Goal: Contribute content: Add original content to the website for others to see

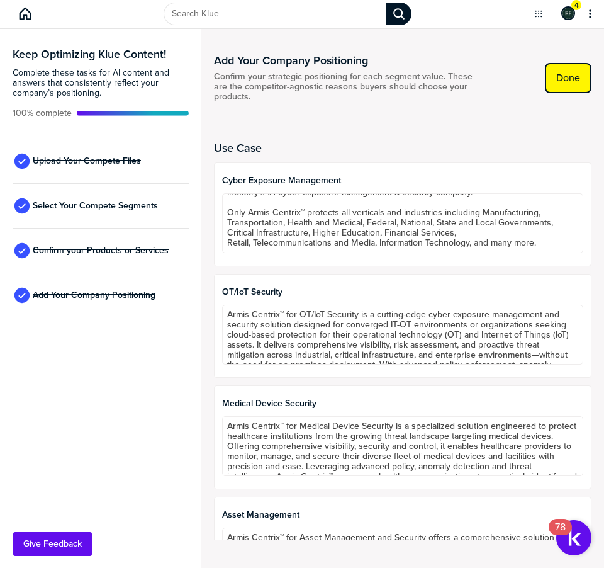
click at [567, 82] on label "Done" at bounding box center [568, 78] width 24 height 13
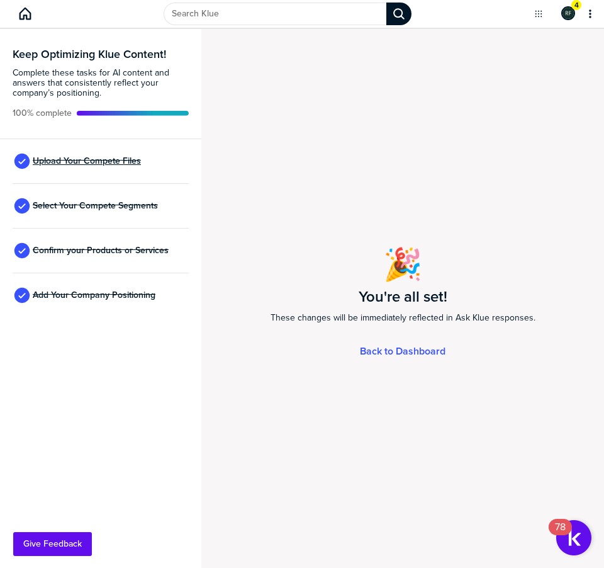
click at [108, 159] on span "Upload Your Compete Files" at bounding box center [87, 161] width 108 height 10
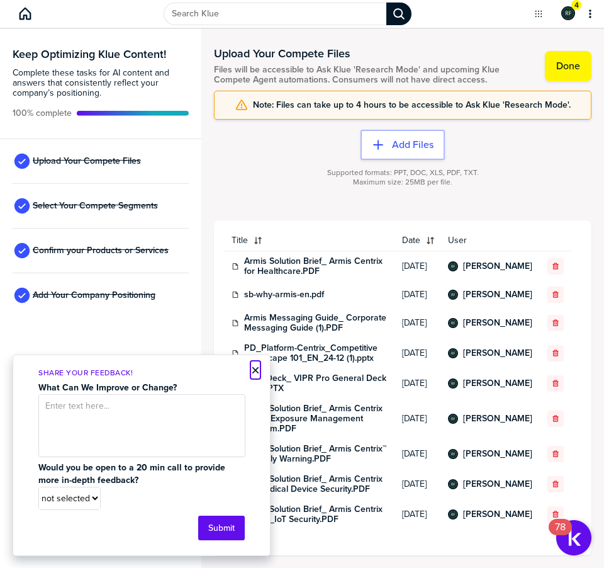
click at [254, 368] on button "×" at bounding box center [255, 370] width 9 height 15
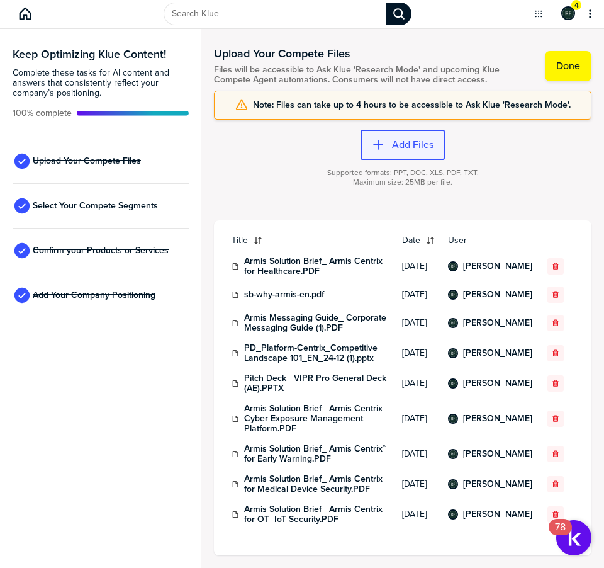
click at [388, 139] on div "button" at bounding box center [389, 144] width 8 height 13
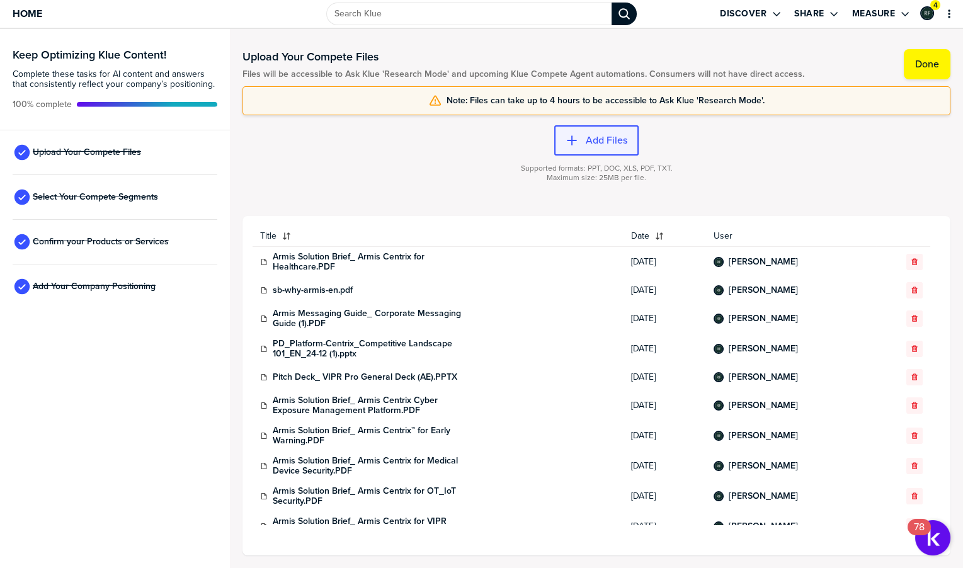
click at [598, 138] on label "Add Files" at bounding box center [606, 140] width 42 height 13
click at [593, 147] on button "Add Files" at bounding box center [596, 140] width 84 height 30
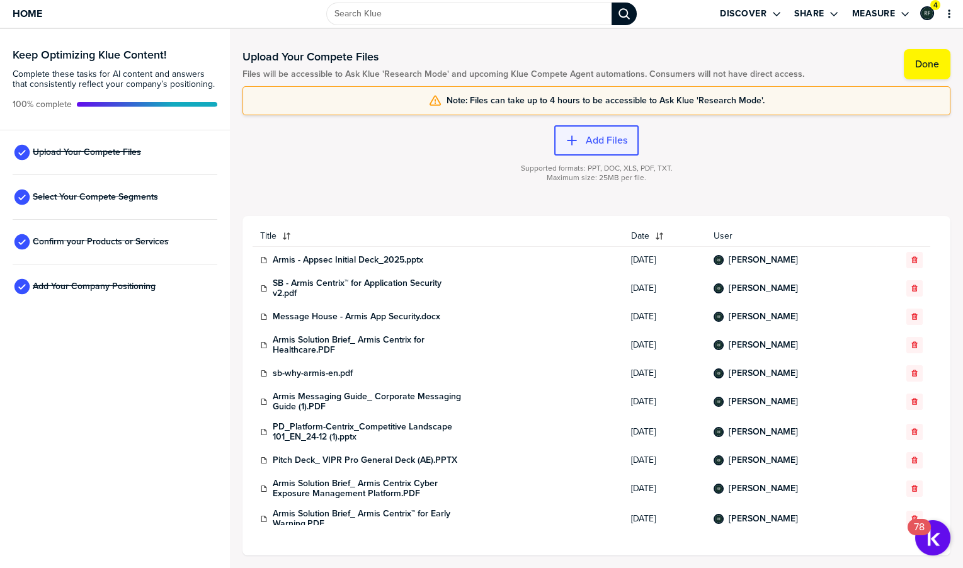
click at [590, 147] on button "Add Files" at bounding box center [596, 140] width 84 height 30
click at [594, 147] on button "Add Files" at bounding box center [596, 140] width 84 height 30
click at [582, 138] on div "button" at bounding box center [582, 140] width 8 height 13
click at [604, 136] on label "Add Files" at bounding box center [606, 140] width 42 height 13
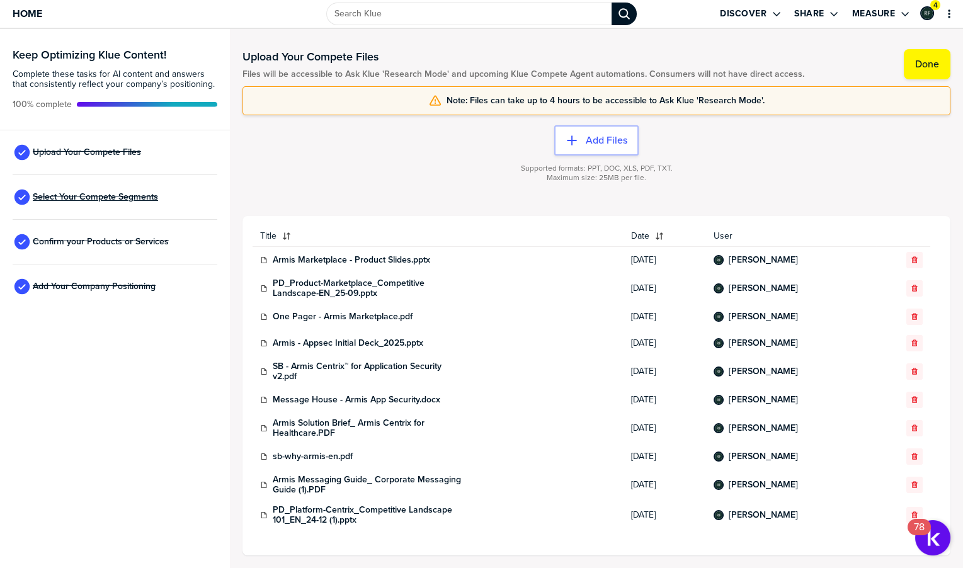
click at [80, 198] on span "Select Your Compete Segments" at bounding box center [95, 197] width 125 height 10
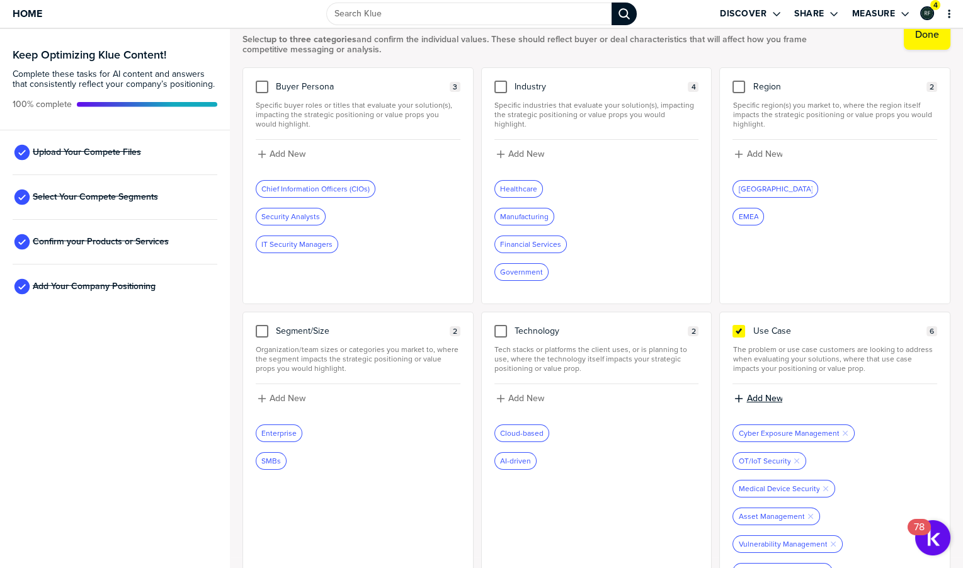
scroll to position [58, 0]
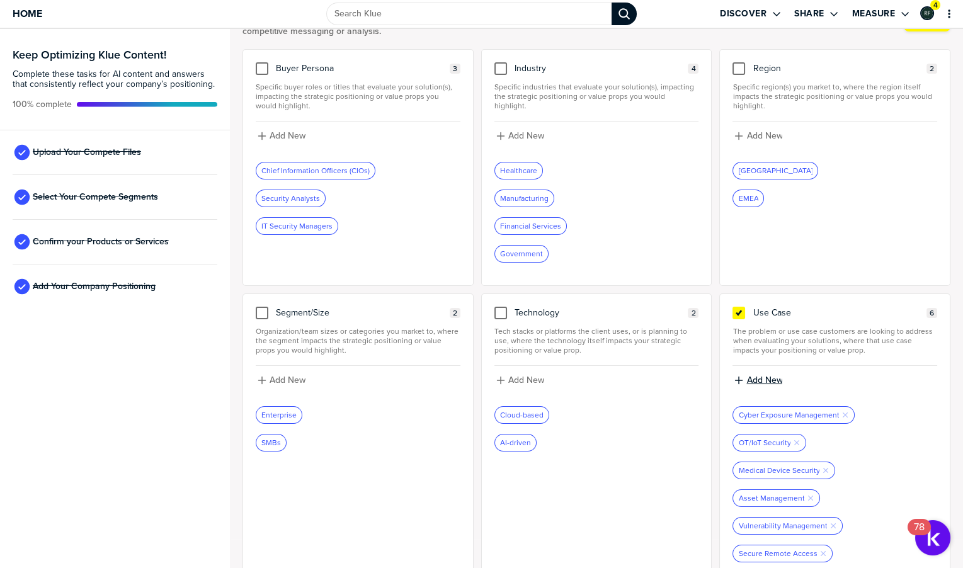
click at [604, 375] on label "Add New" at bounding box center [764, 380] width 36 height 11
click at [604, 373] on input at bounding box center [834, 384] width 205 height 23
type input "Application Security"
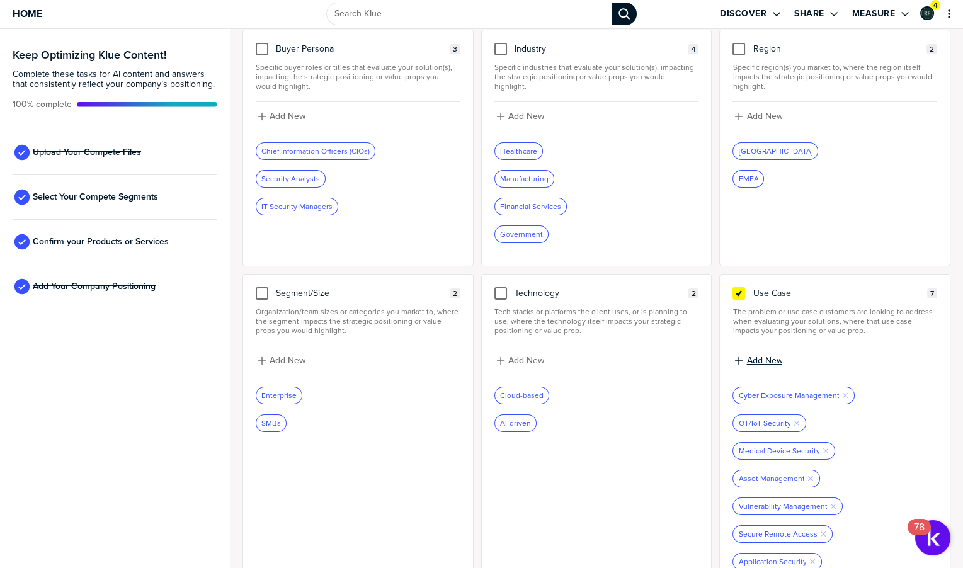
scroll to position [85, 0]
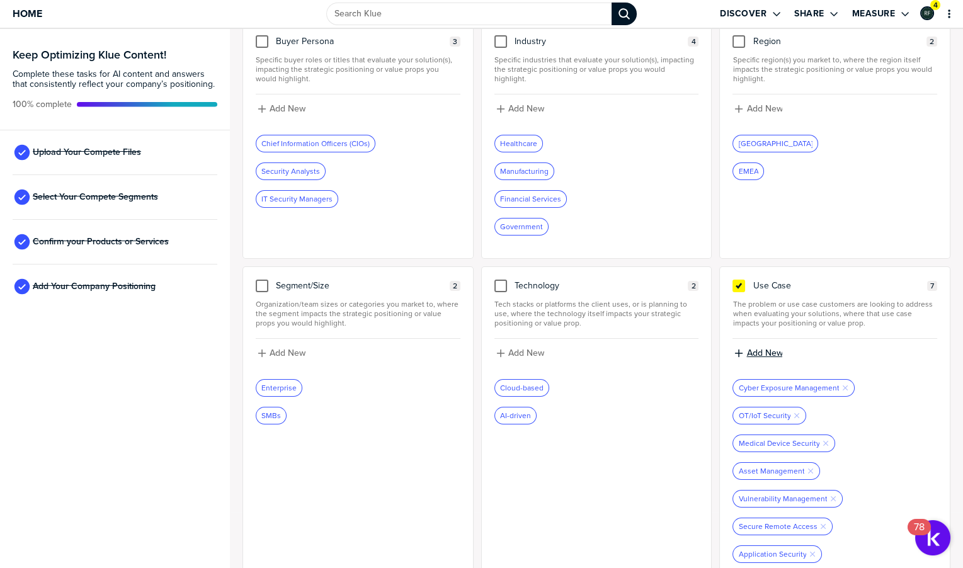
click at [604, 347] on label "Add New" at bounding box center [764, 352] width 36 height 11
click at [604, 346] on input at bounding box center [834, 357] width 205 height 23
type input "Vulnerability Management Detection and Response"
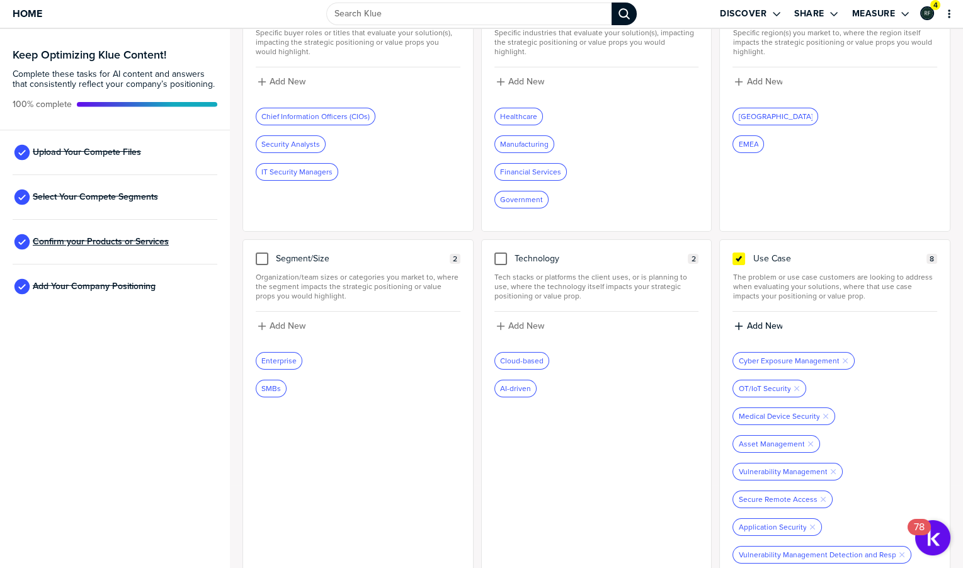
click at [93, 239] on span "Confirm your Products or Services" at bounding box center [101, 242] width 136 height 10
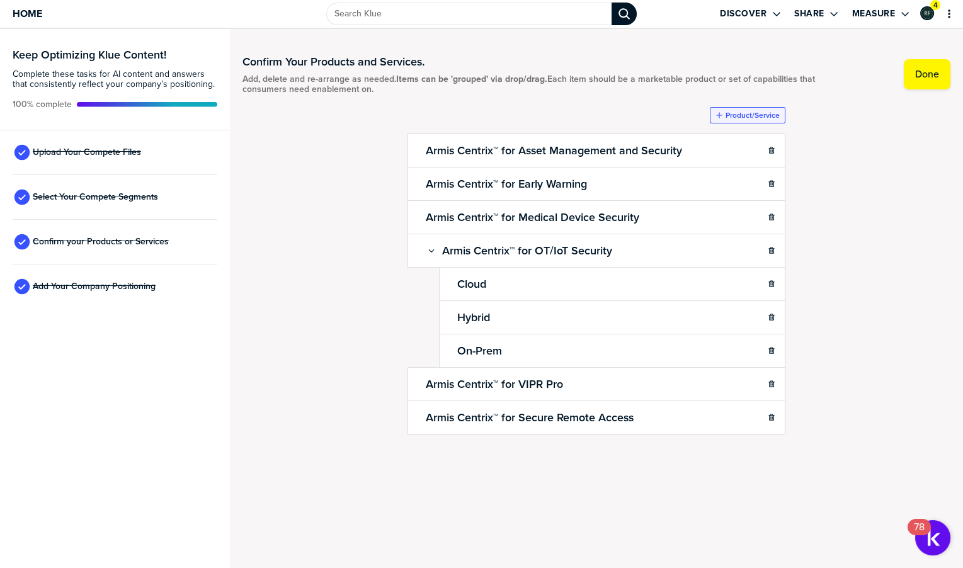
click at [604, 119] on label "Product/Service" at bounding box center [752, 115] width 54 height 10
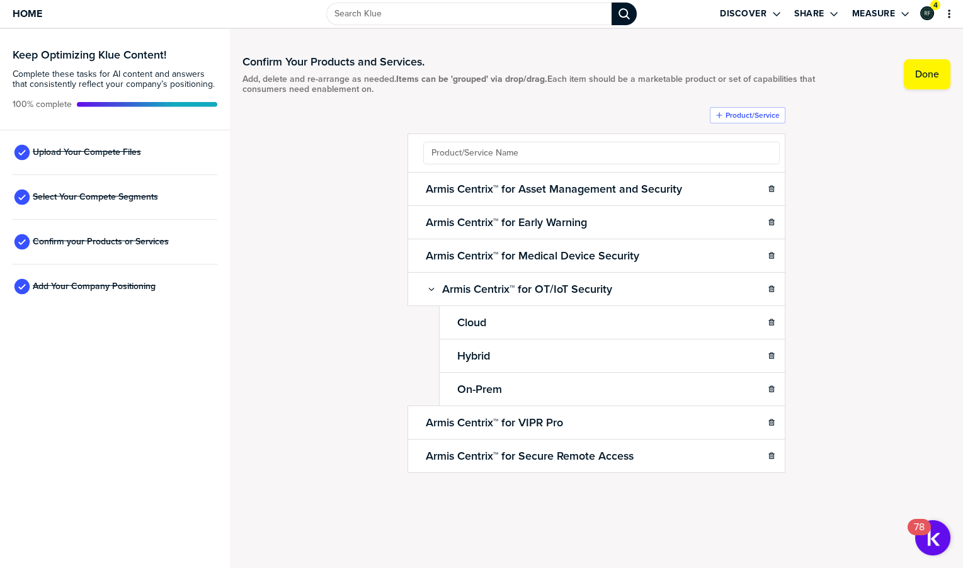
type input "A"
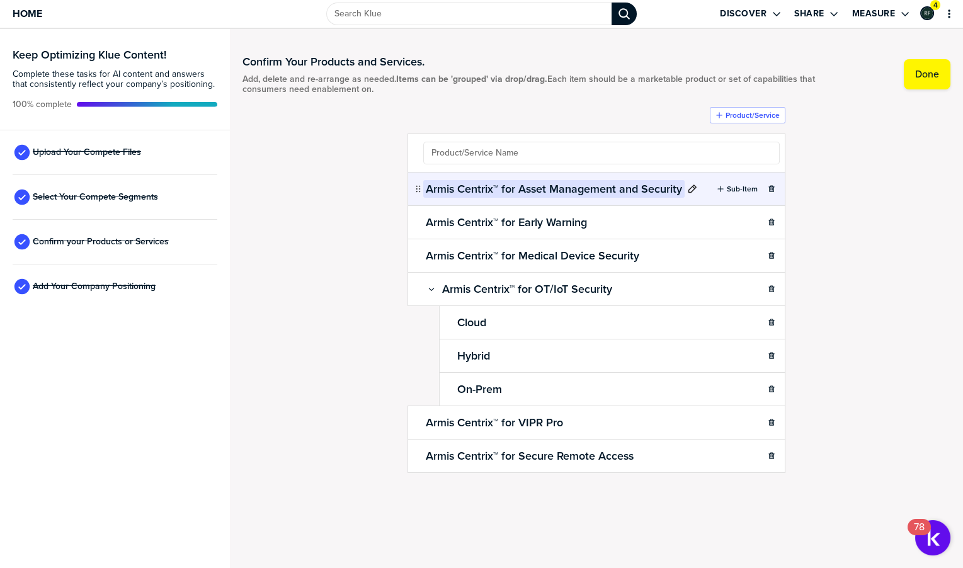
click at [524, 183] on h2 "Armis Centrix™ for Asset Management and Security" at bounding box center [553, 189] width 261 height 18
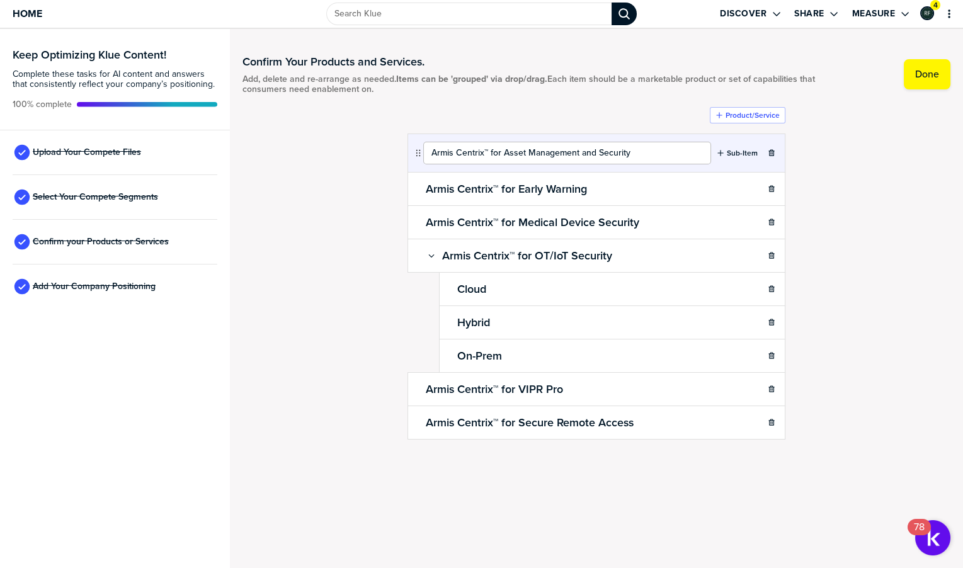
click at [604, 150] on input "Armis Centrix™ for Asset Management and Security" at bounding box center [567, 153] width 288 height 23
click at [604, 115] on label "Product/Service" at bounding box center [752, 115] width 54 height 10
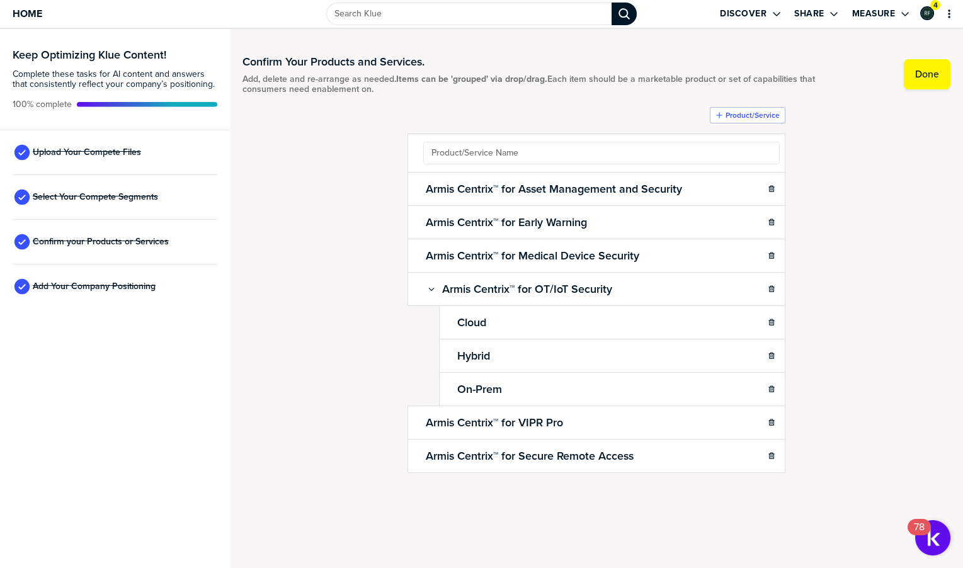
type input "Armis Centrix™ for Asset Management and Security"
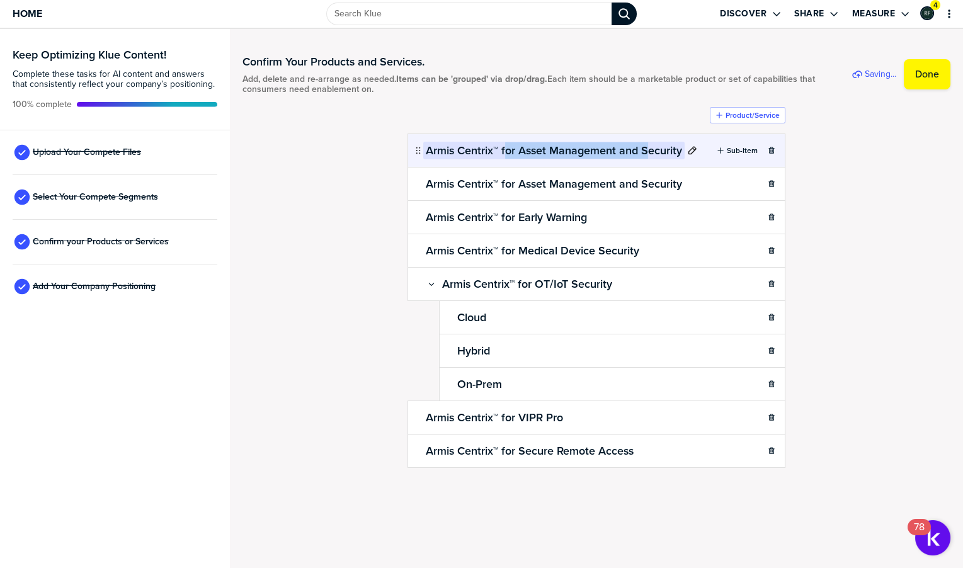
drag, startPoint x: 504, startPoint y: 153, endPoint x: 651, endPoint y: 145, distance: 147.5
click at [604, 145] on ul "Armis Centrix™ for Asset Management and Security Sub-Item Armis Centrix™ for As…" at bounding box center [596, 300] width 378 height 334
click at [604, 145] on h2 "Armis Centrix™ for Asset Management and Security" at bounding box center [553, 151] width 261 height 18
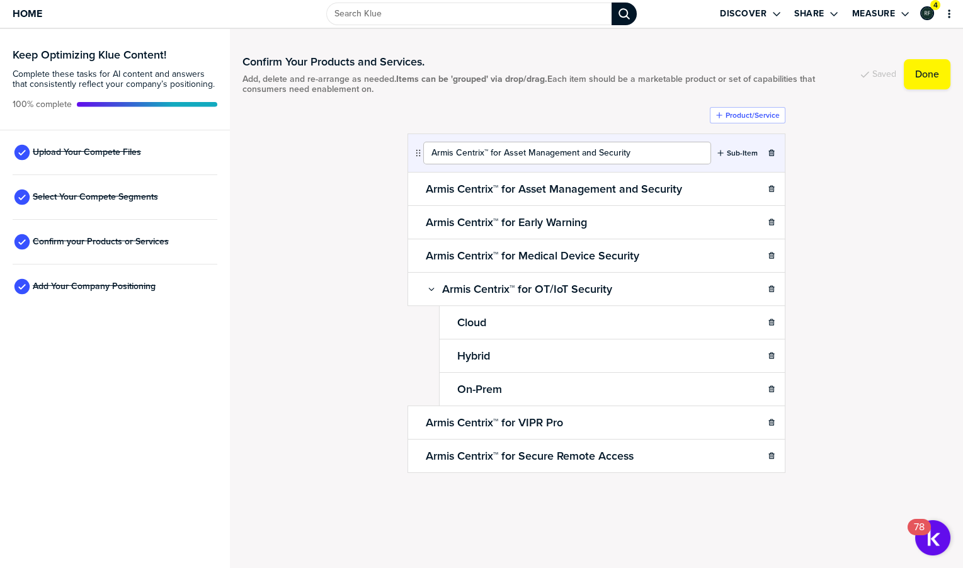
drag, startPoint x: 503, startPoint y: 154, endPoint x: 632, endPoint y: 151, distance: 129.1
click at [604, 151] on input "Armis Centrix™ for Asset Management and Security" at bounding box center [567, 153] width 288 height 23
type input "Armis Centrix™ for Application Security"
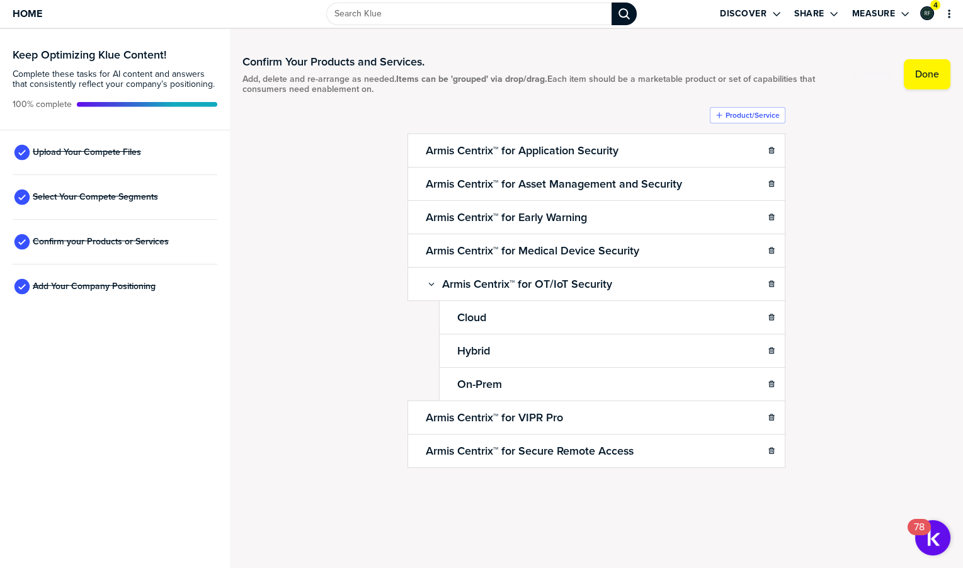
click at [604, 156] on div "Confirm Your Products and Services. Add, delete and re-arrange as needed. Items…" at bounding box center [596, 287] width 708 height 491
click at [604, 119] on label "Product/Service" at bounding box center [752, 115] width 54 height 10
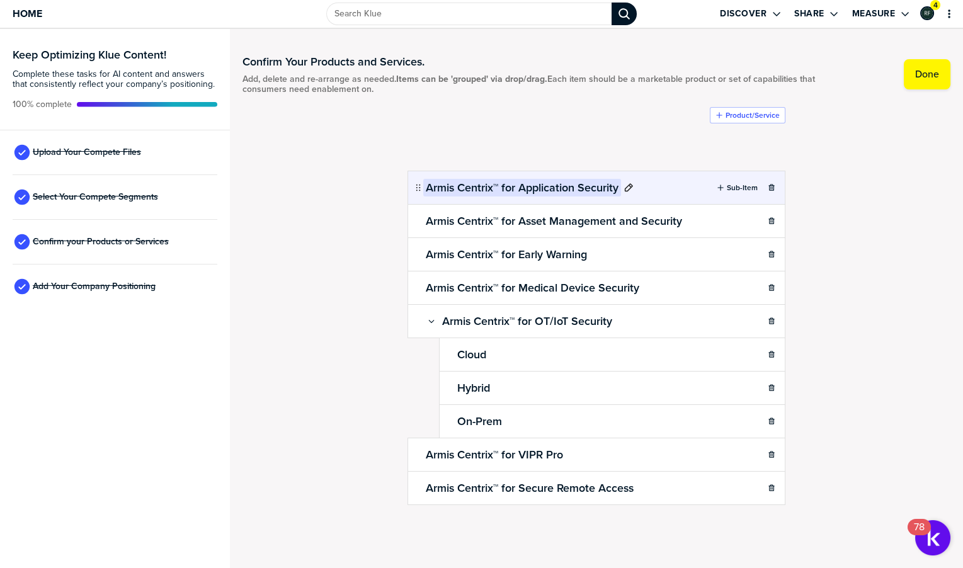
click at [604, 186] on h2 "Armis Centrix™ for Application Security" at bounding box center [522, 188] width 198 height 18
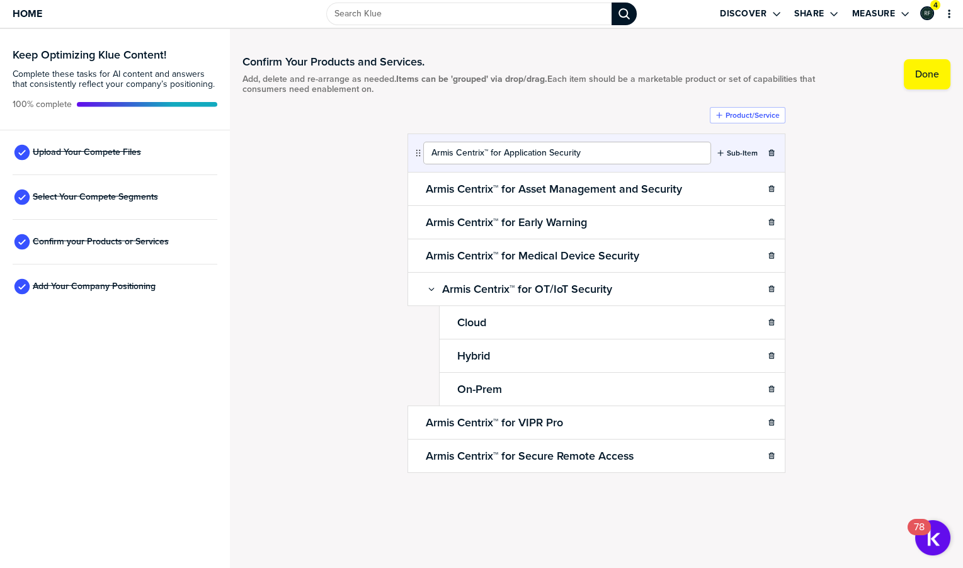
click at [597, 153] on input "Armis Centrix™ for Application Security" at bounding box center [567, 153] width 288 height 23
click at [604, 171] on div "Delete product" at bounding box center [772, 162] width 88 height 33
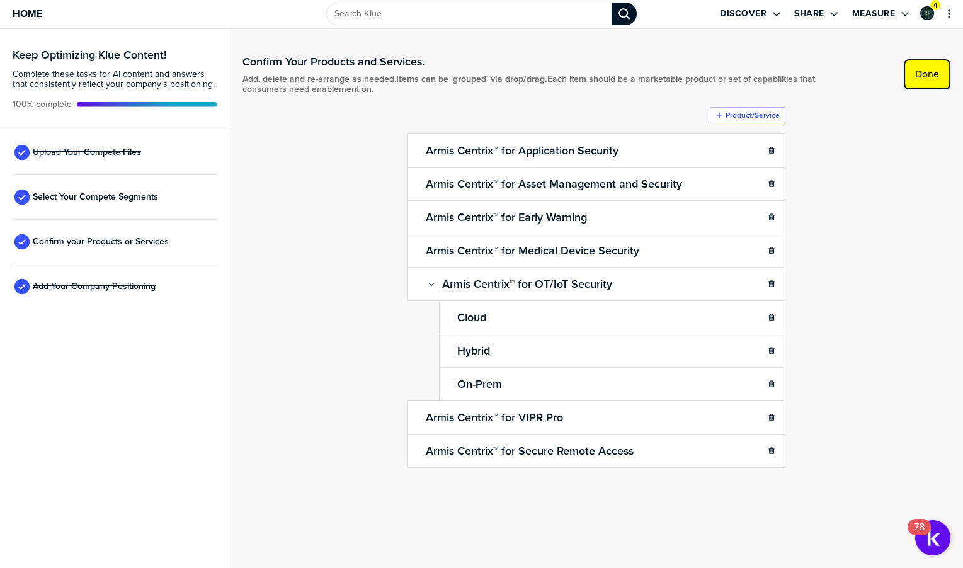
click at [604, 80] on label "Done" at bounding box center [927, 74] width 24 height 13
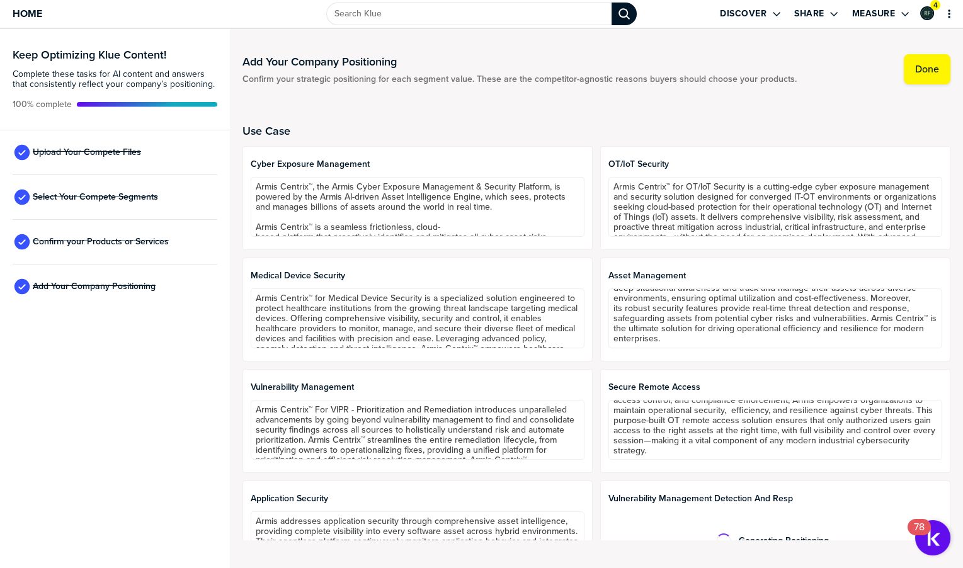
scroll to position [41, 0]
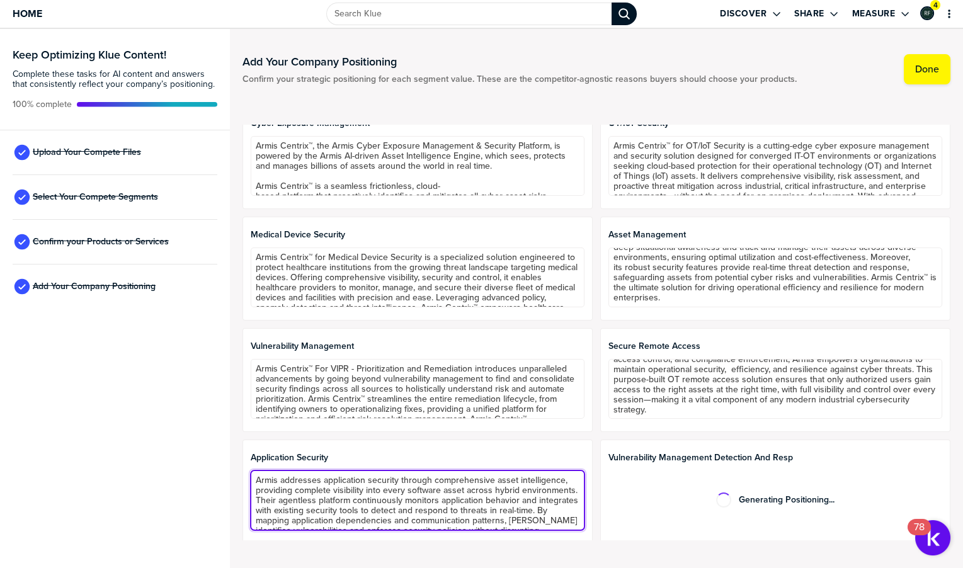
click at [421, 483] on textarea "Armis addresses application security through comprehensive asset intelligence, …" at bounding box center [418, 500] width 334 height 60
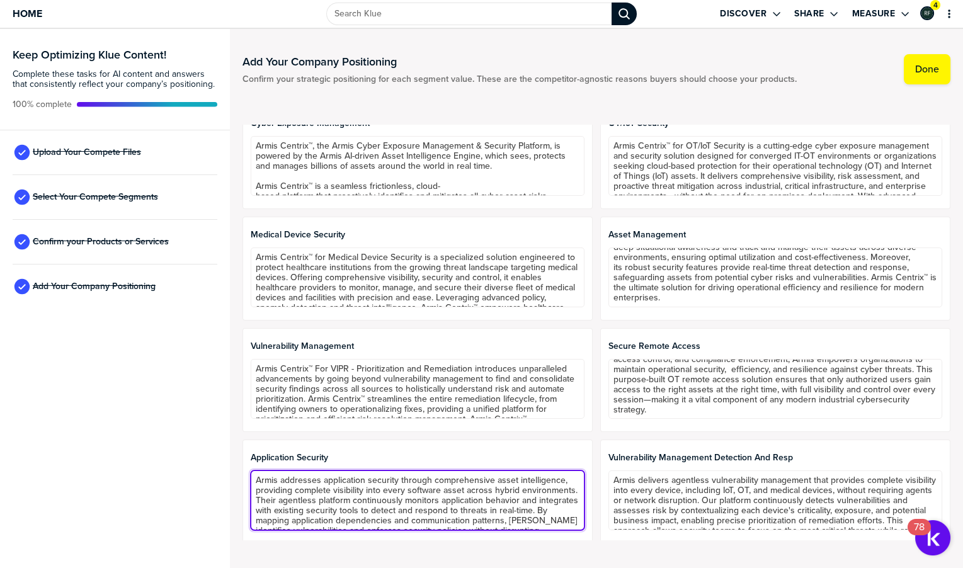
click at [347, 480] on textarea "Armis addresses application security through comprehensive asset intelligence, …" at bounding box center [418, 500] width 334 height 60
paste textarea "Centrix™ for Application Security changes the game. This AI-powered platform un…"
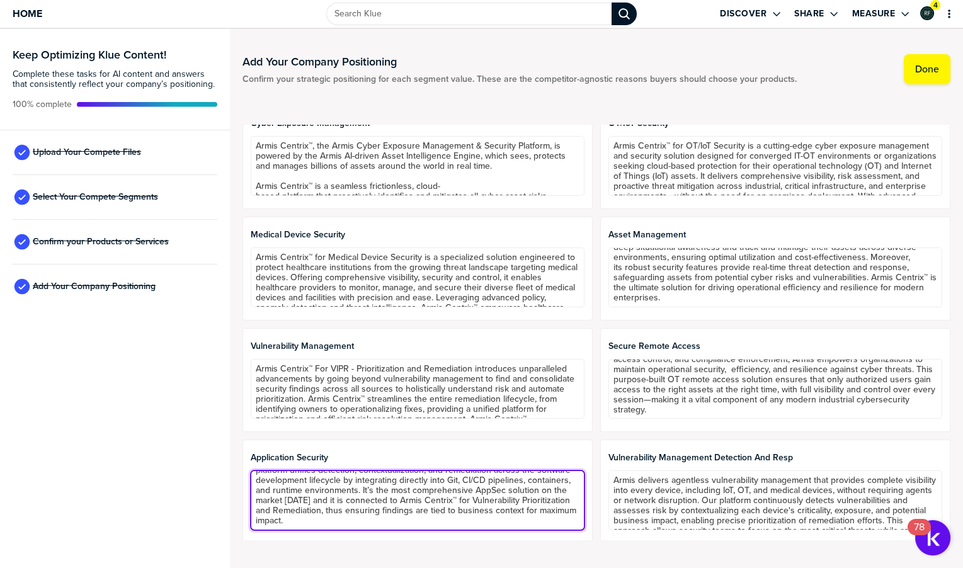
type textarea "Armis Centrix™ for Application Security changes the game. This AI-powered platf…"
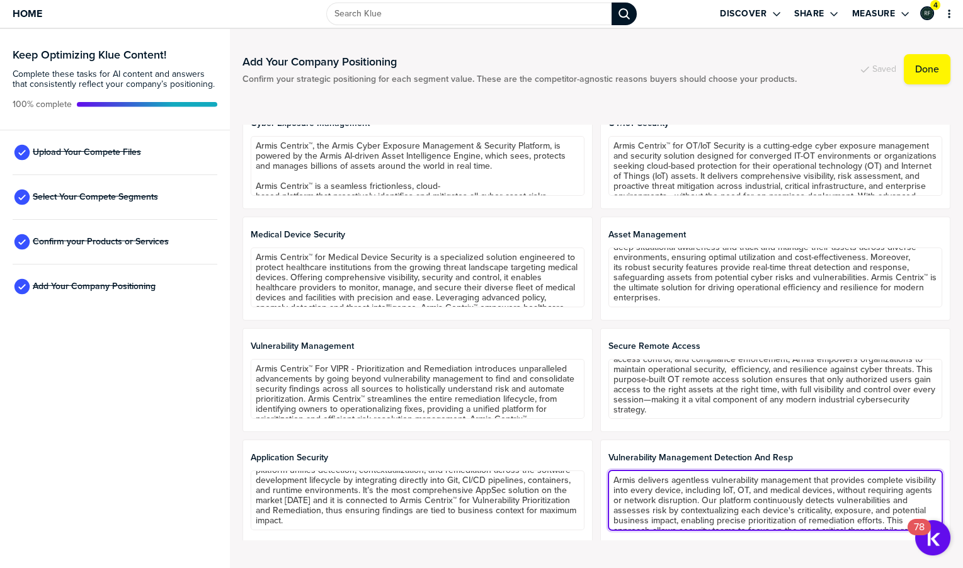
click at [604, 481] on textarea "Armis delivers agentless vulnerability management that provides complete visibi…" at bounding box center [775, 500] width 334 height 60
paste textarea "Centrix™ for Vulnerability Management Detection and Response powers the foundat…"
type textarea "Armis Centrix™ for Vulnerability Management Detection and Response powers the f…"
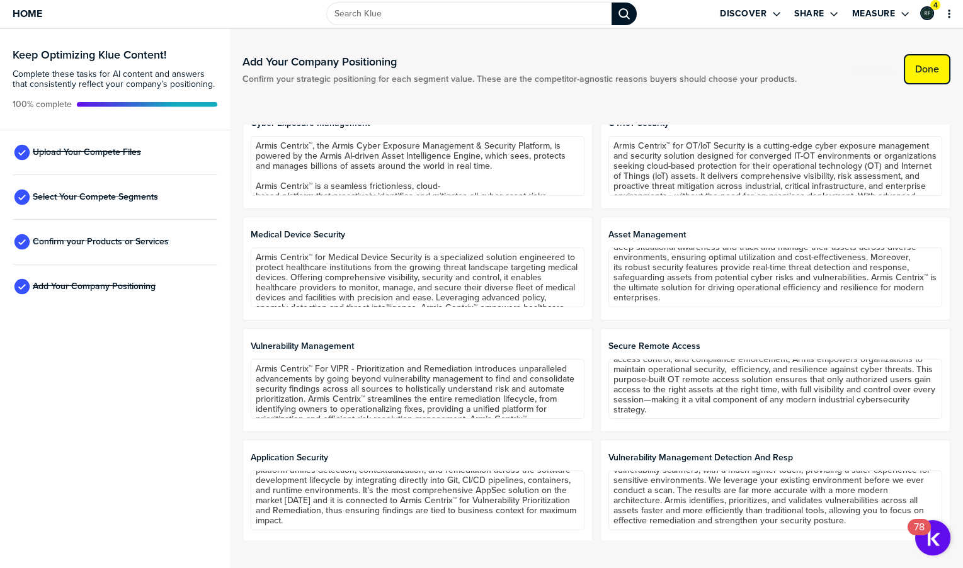
click at [604, 75] on button "Done" at bounding box center [926, 69] width 47 height 30
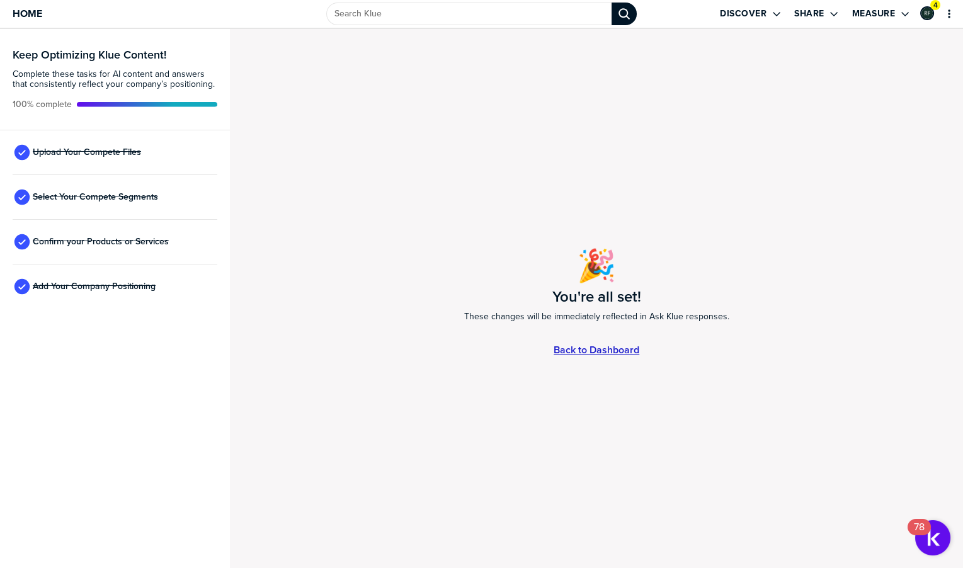
click at [582, 353] on link "Back to Dashboard" at bounding box center [596, 349] width 86 height 11
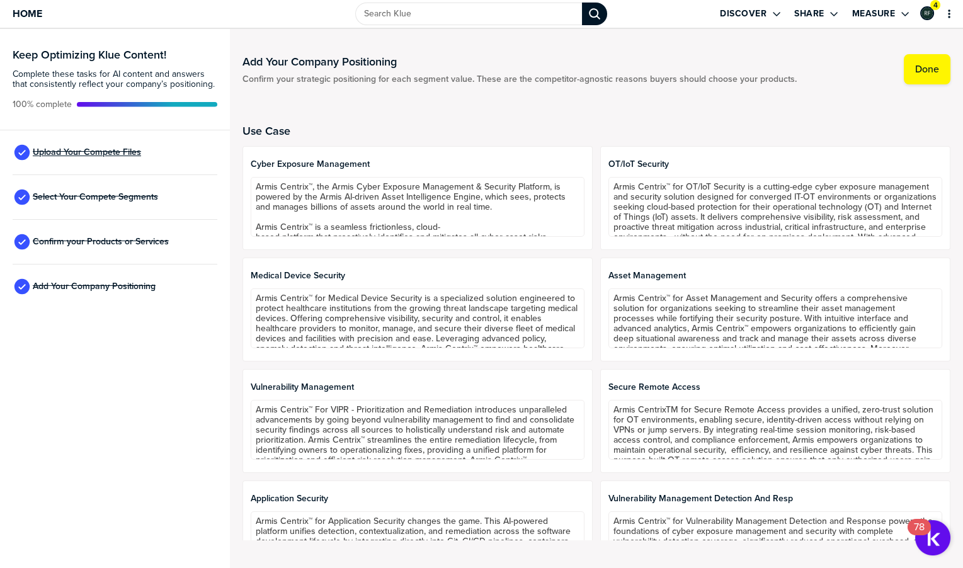
click at [107, 149] on span "Upload Your Compete Files" at bounding box center [87, 152] width 108 height 10
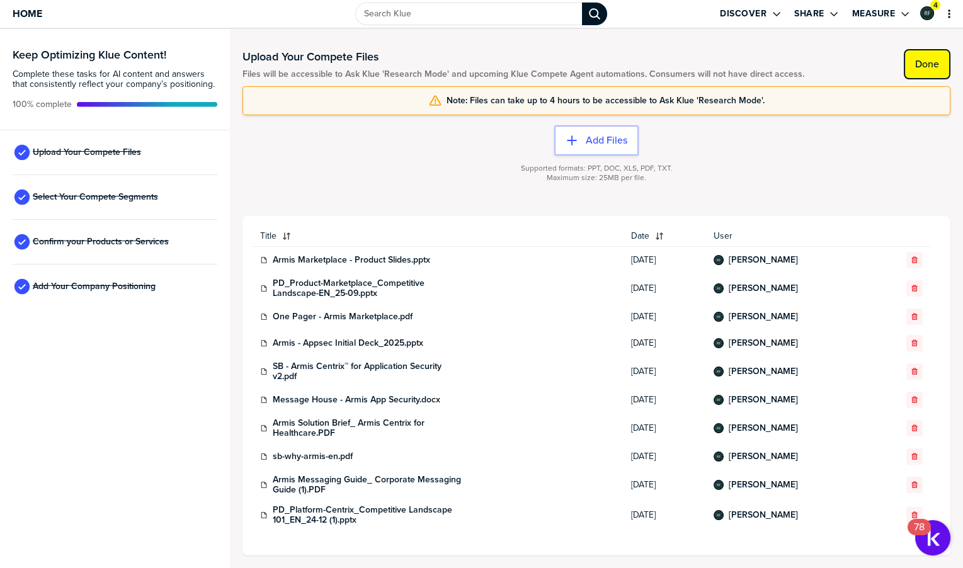
click at [936, 68] on label "Done" at bounding box center [927, 64] width 24 height 13
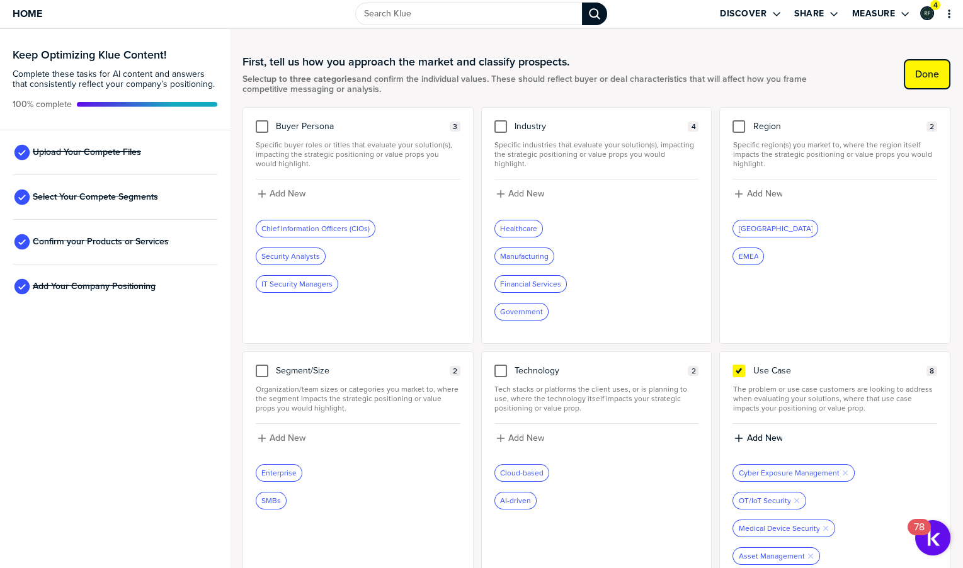
click at [918, 71] on label "Done" at bounding box center [927, 74] width 24 height 13
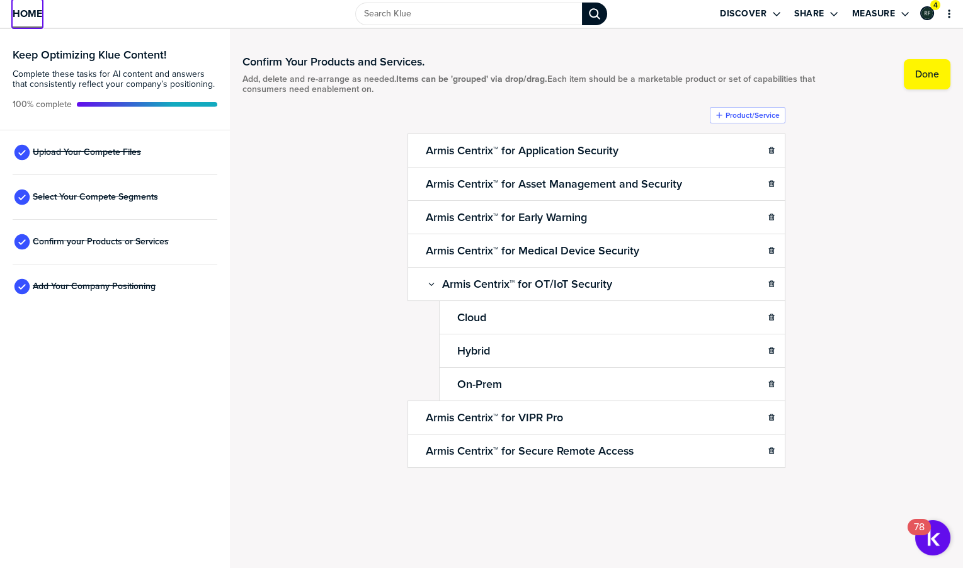
click at [36, 14] on span "Home" at bounding box center [28, 13] width 30 height 11
